Goal: Communication & Community: Connect with others

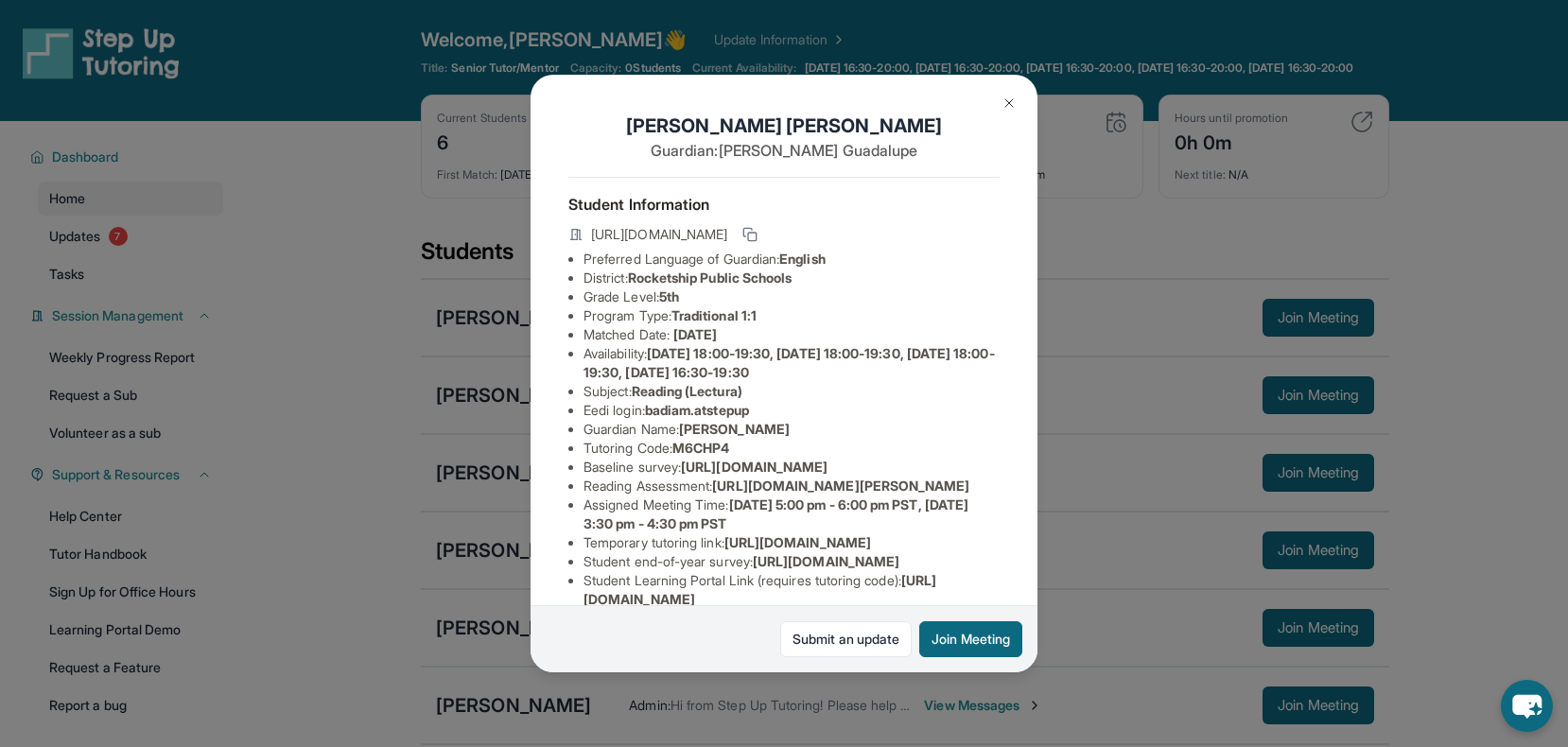
click at [1011, 98] on img at bounding box center [1009, 102] width 15 height 15
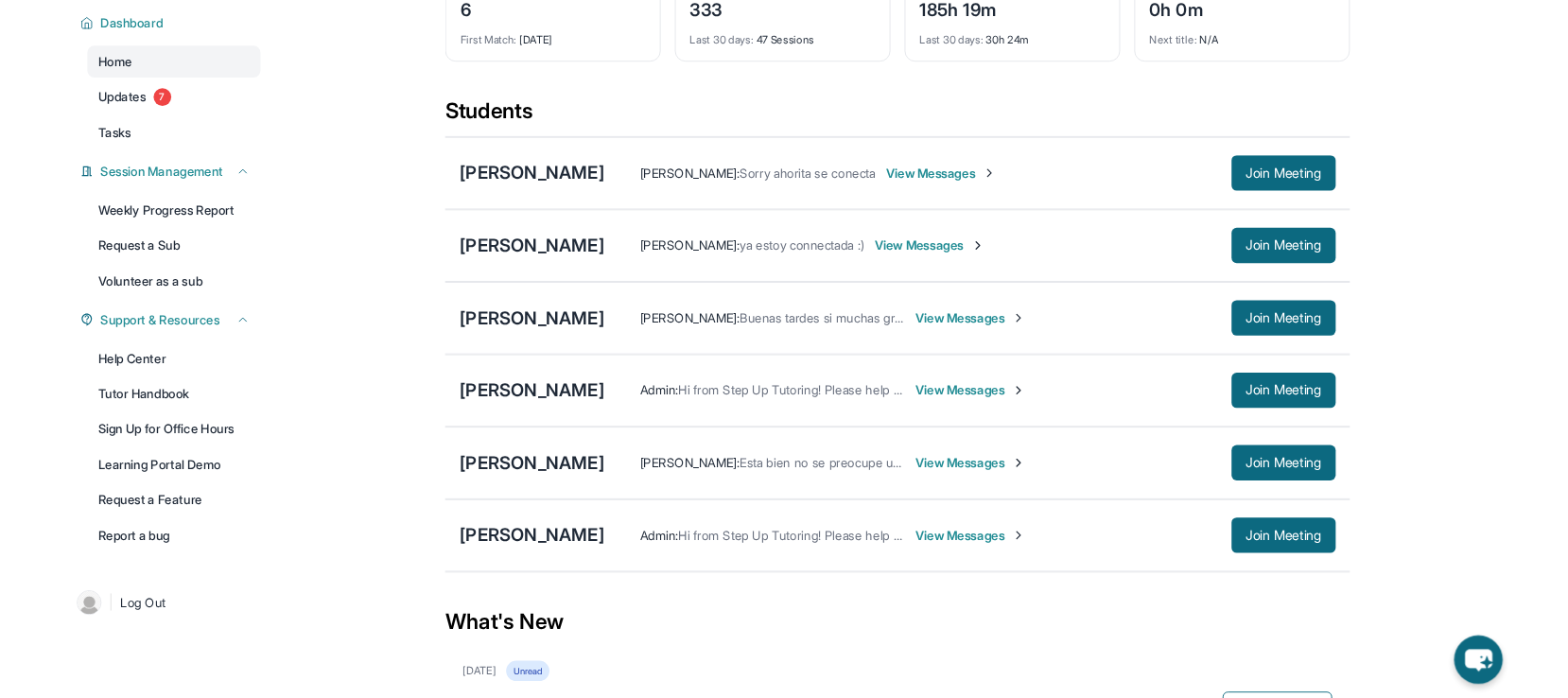
scroll to position [143, 0]
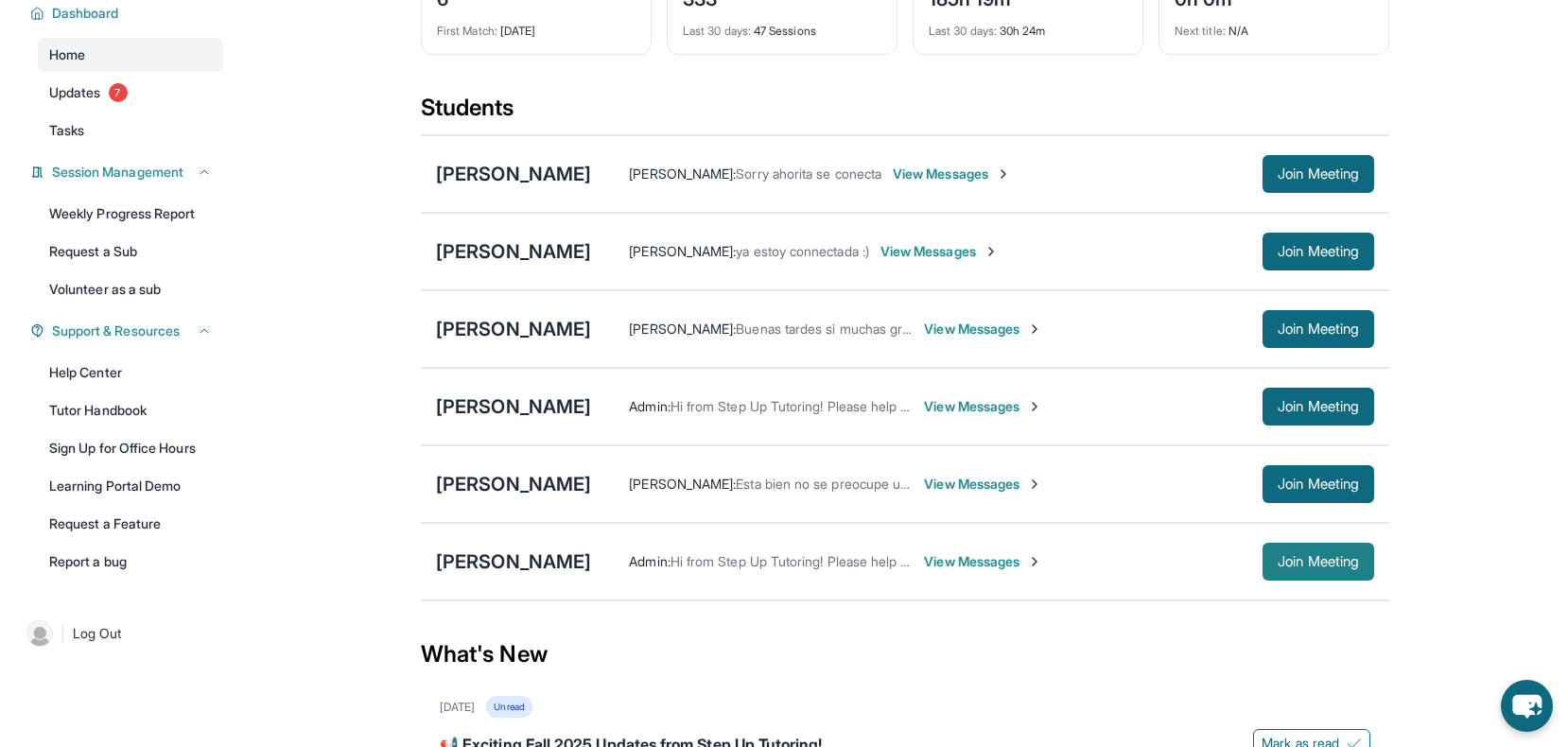
click at [1308, 567] on span "Join Meeting" at bounding box center [1318, 562] width 81 height 12
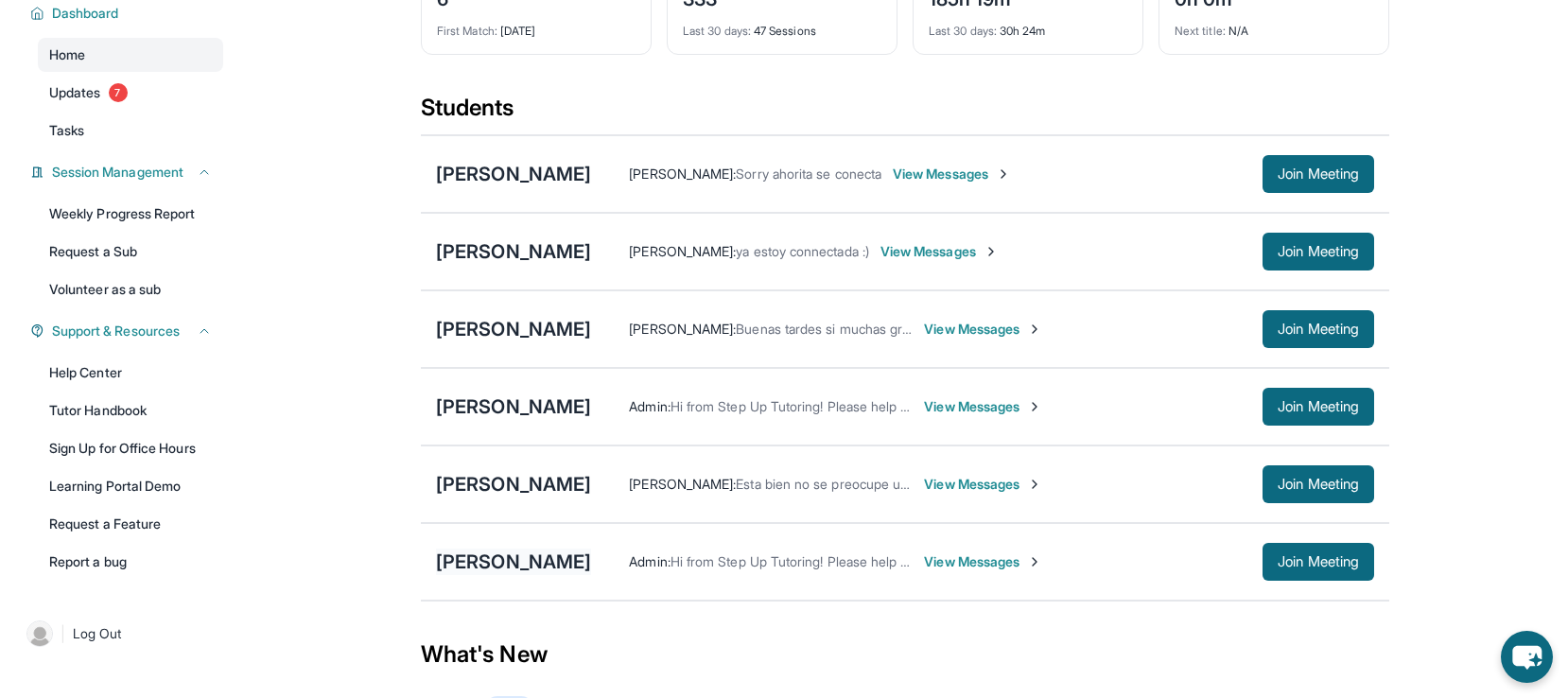
click at [509, 568] on div "[PERSON_NAME]" at bounding box center [513, 562] width 155 height 27
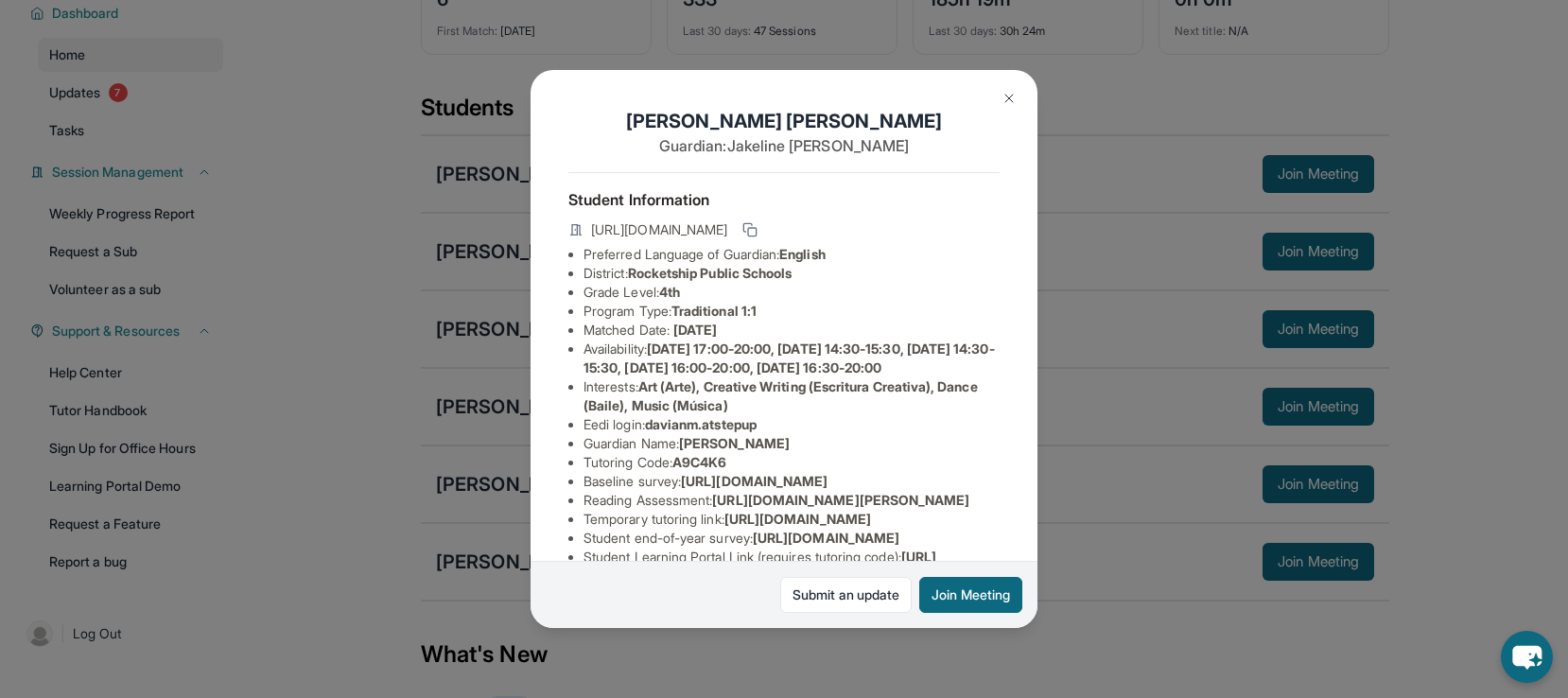
click at [1019, 88] on button at bounding box center [1009, 98] width 38 height 38
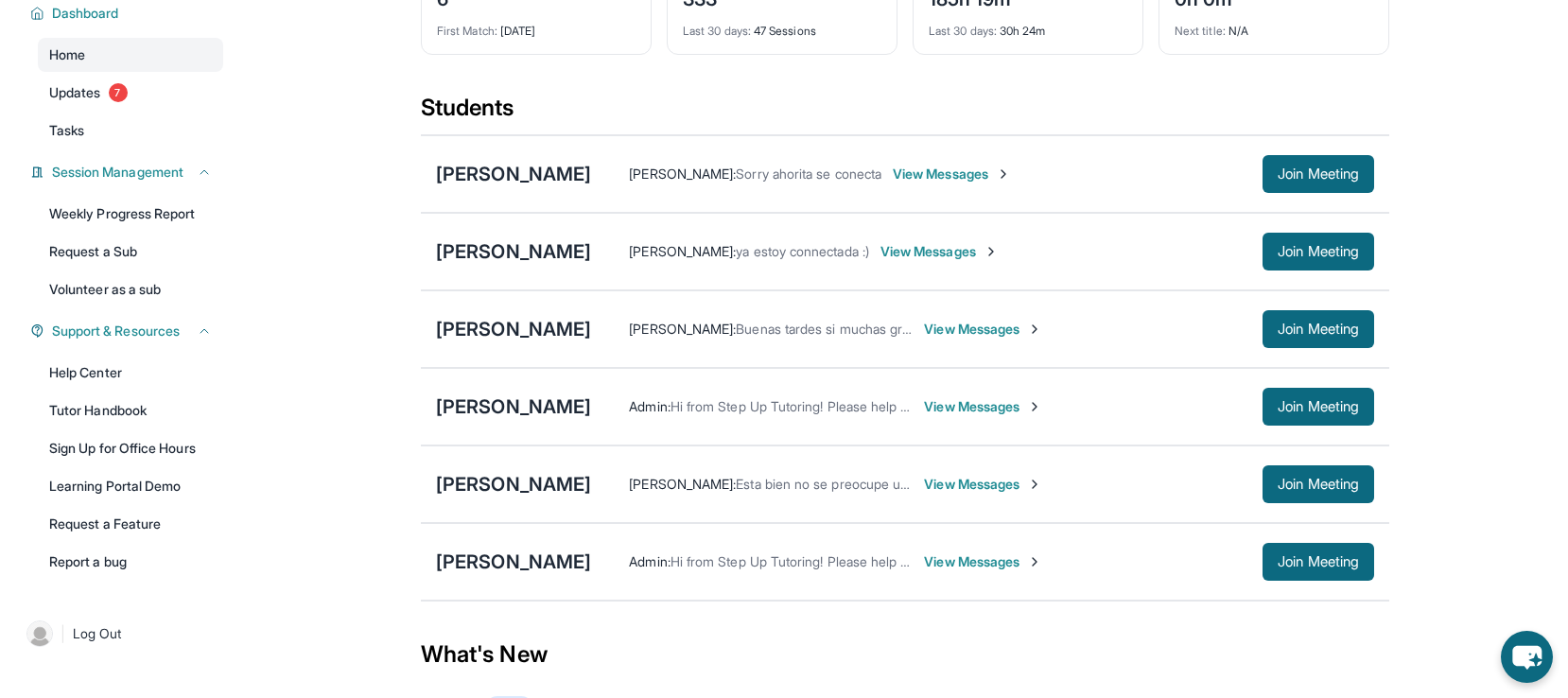
click at [924, 491] on span "View Messages" at bounding box center [983, 484] width 118 height 19
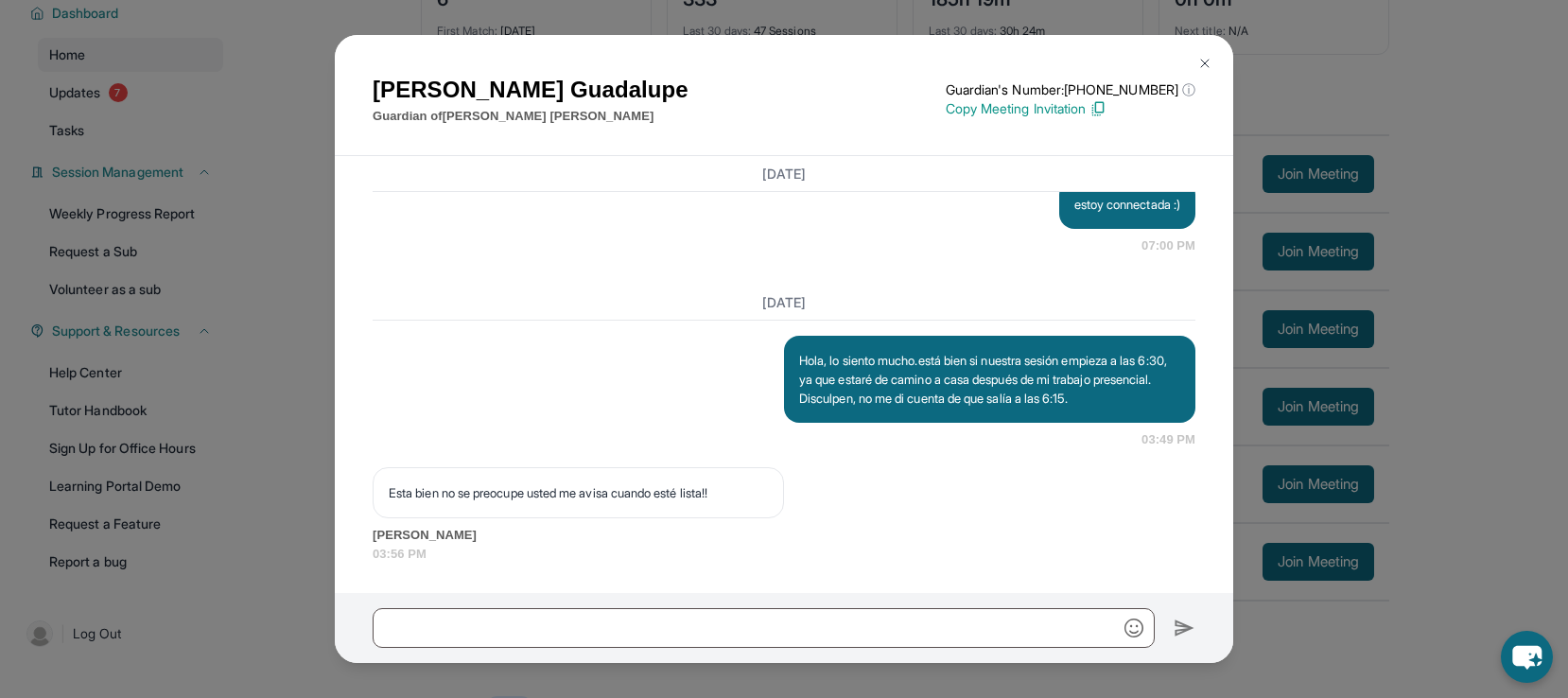
scroll to position [13728, 0]
click at [1200, 69] on img at bounding box center [1204, 63] width 15 height 15
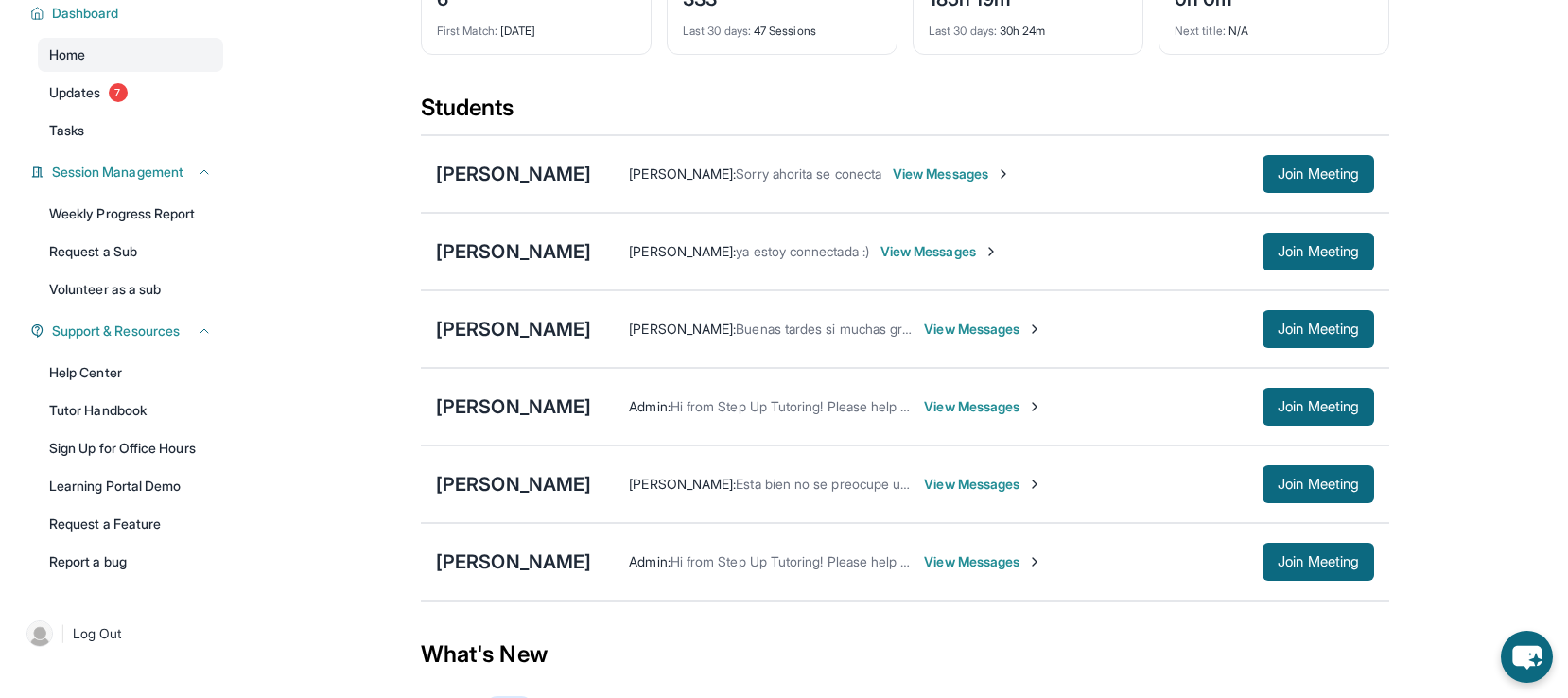
click at [1025, 571] on span "View Messages" at bounding box center [983, 562] width 118 height 19
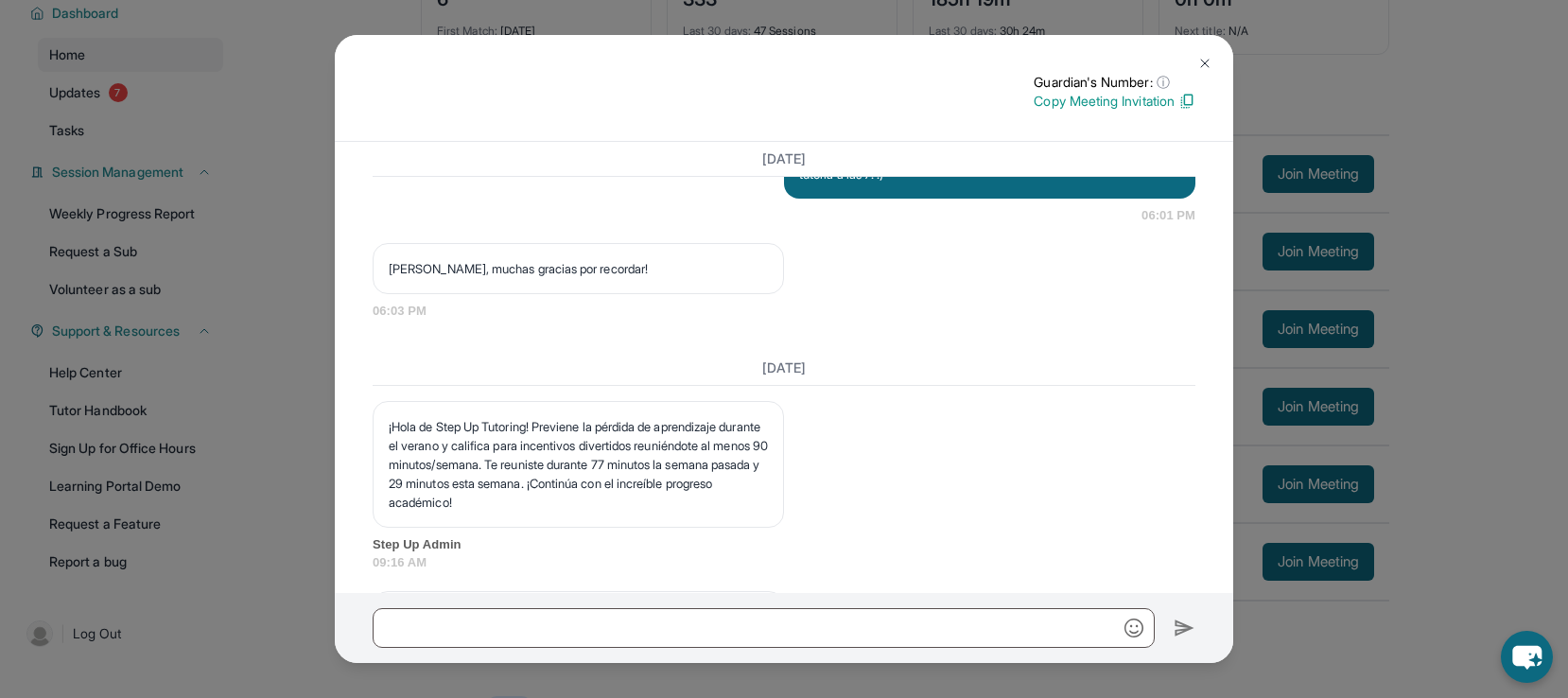
scroll to position [13068, 0]
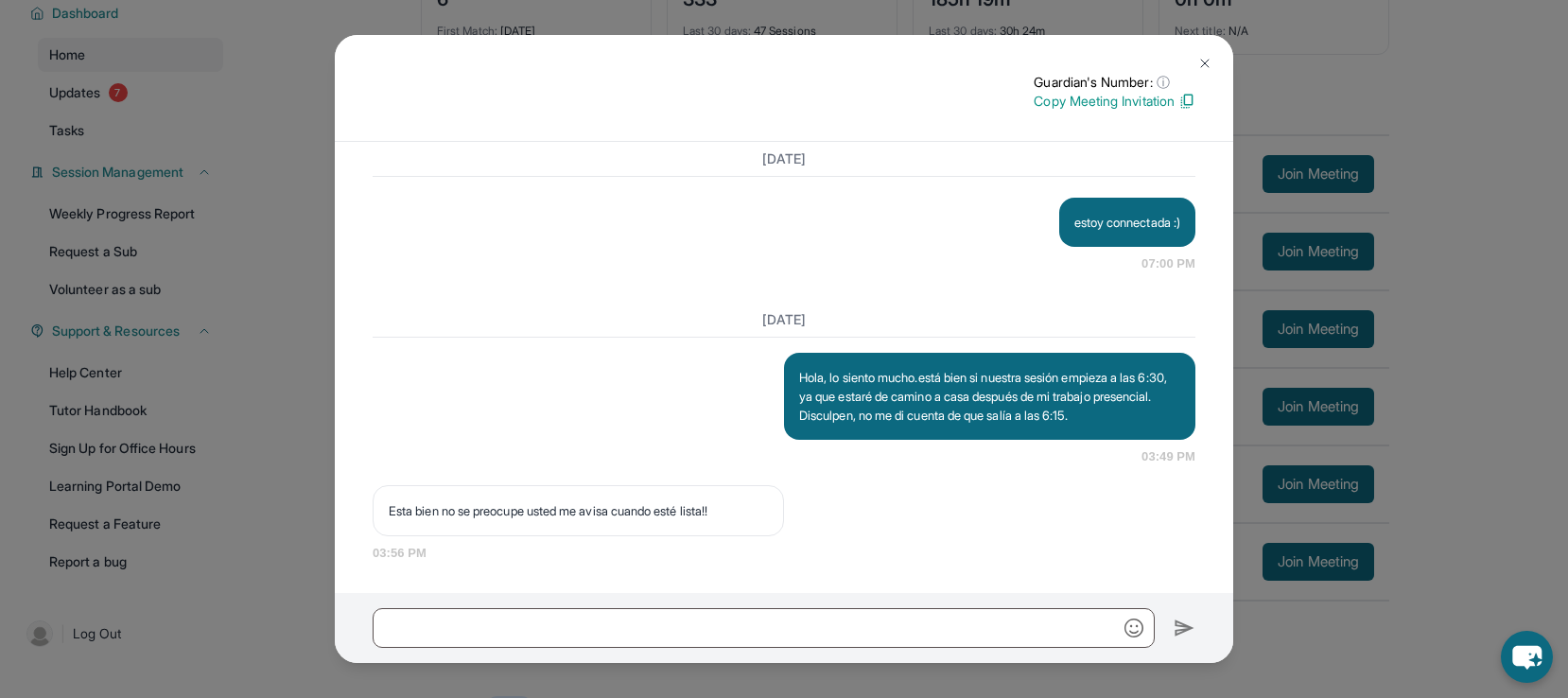
click at [1211, 63] on img at bounding box center [1204, 63] width 15 height 15
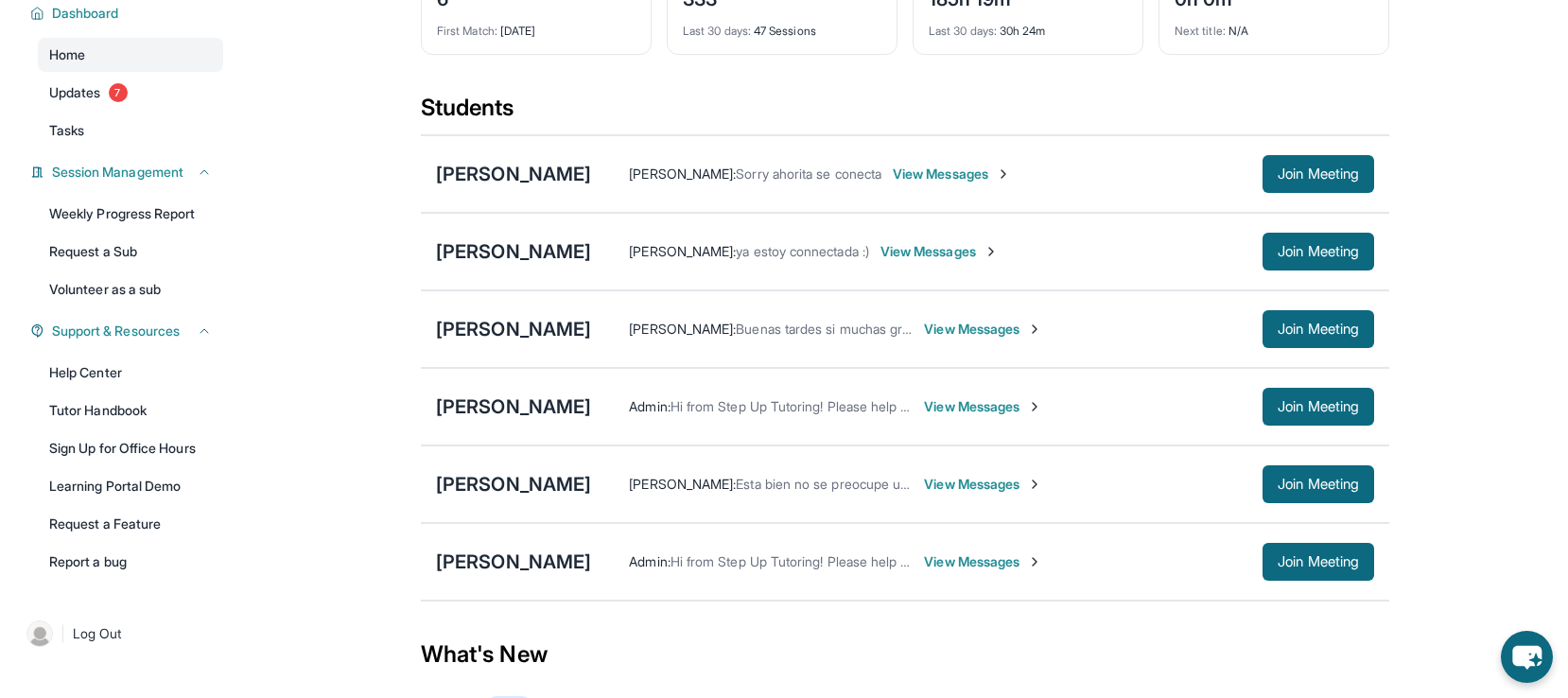
click at [1010, 571] on span "View Messages" at bounding box center [983, 562] width 118 height 19
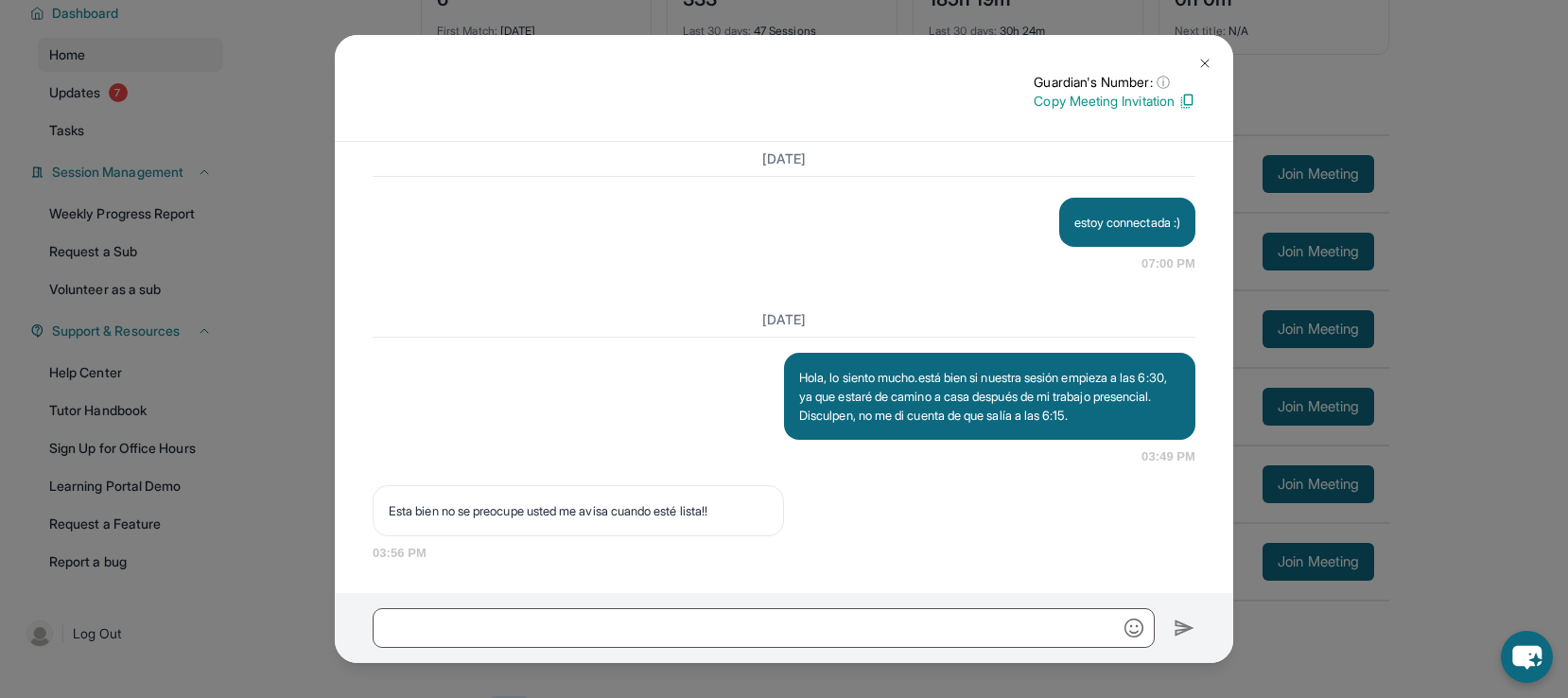
click at [1209, 63] on img at bounding box center [1204, 63] width 15 height 15
